Goal: Find specific page/section: Find specific page/section

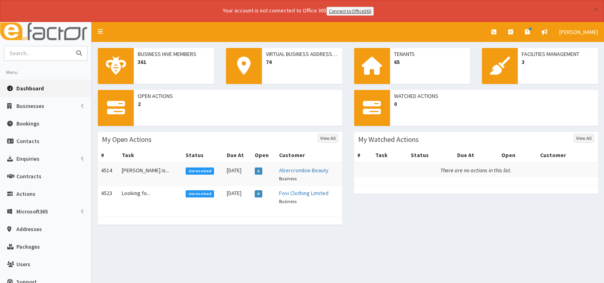
click at [38, 57] on input "text" at bounding box center [37, 53] width 67 height 14
type input "amanda woodhouse"
click at [71, 46] on button "submit" at bounding box center [79, 53] width 16 height 14
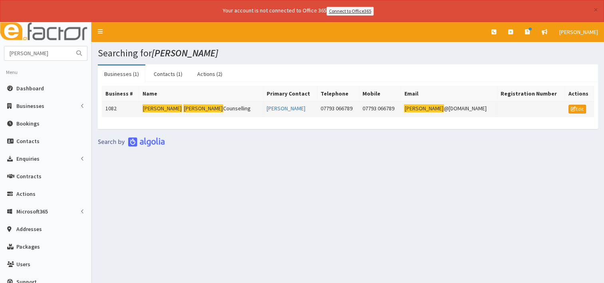
click at [206, 107] on td "Amanda Woodhouse Counselling" at bounding box center [201, 109] width 124 height 16
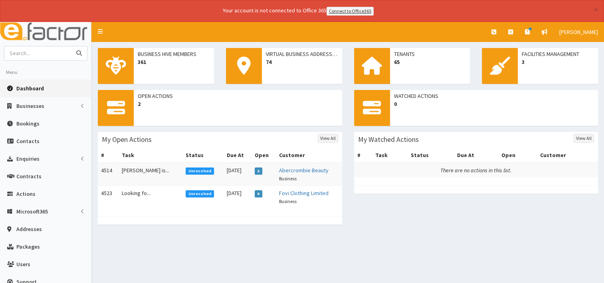
click at [54, 58] on input "text" at bounding box center [37, 53] width 67 height 14
type input "darren waller"
click at [71, 46] on button "submit" at bounding box center [79, 53] width 16 height 14
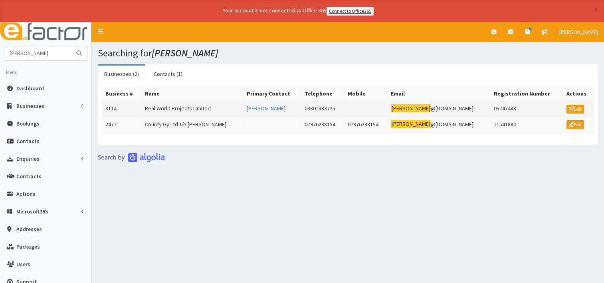
click at [182, 107] on td "Real World Projects Limited" at bounding box center [193, 109] width 102 height 16
